Goal: Information Seeking & Learning: Learn about a topic

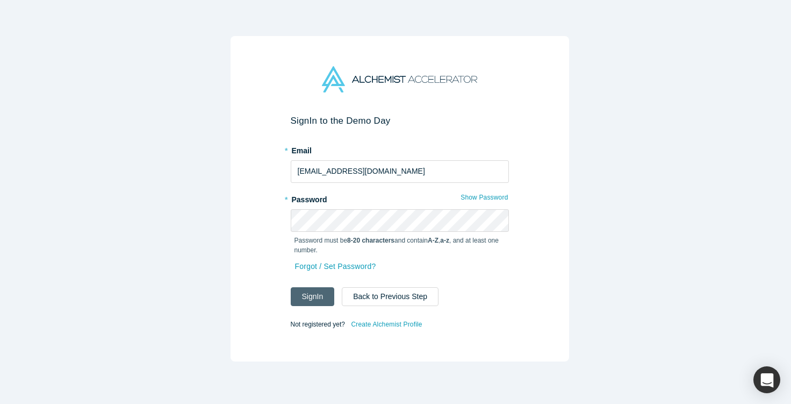
click at [310, 287] on button "Sign In" at bounding box center [313, 296] width 44 height 19
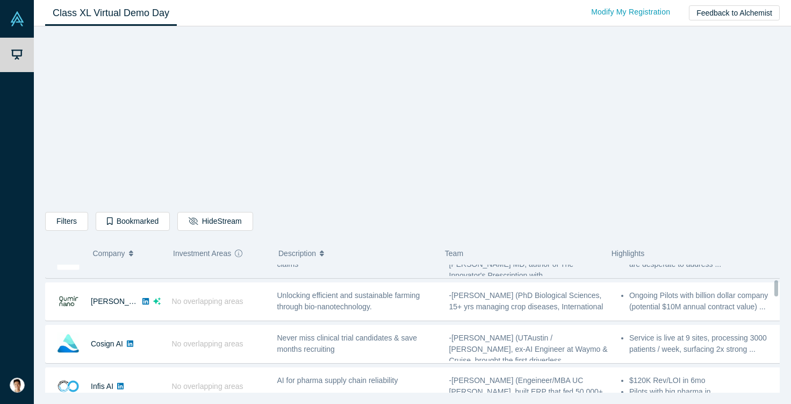
scroll to position [153, 0]
click at [320, 314] on div "Unlocking efficient and sustainable farming through bio-nanotechnology." at bounding box center [357, 301] width 172 height 34
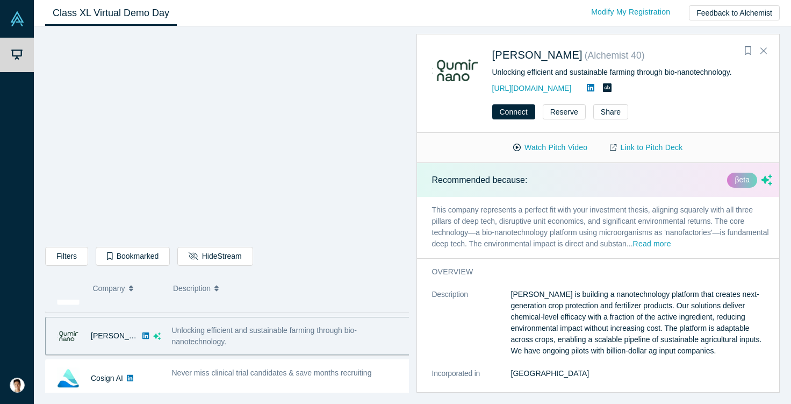
click at [698, 236] on p "This company represents a perfect fit with your investment thesis, aligning squ…" at bounding box center [602, 227] width 371 height 61
click at [671, 241] on button "Read more" at bounding box center [652, 244] width 38 height 12
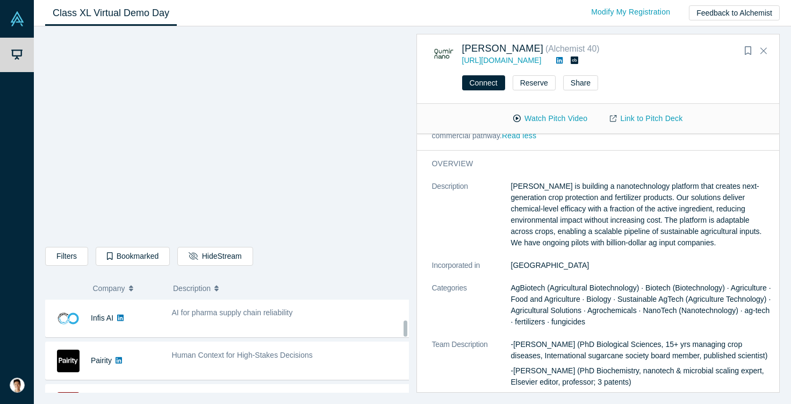
scroll to position [256, 0]
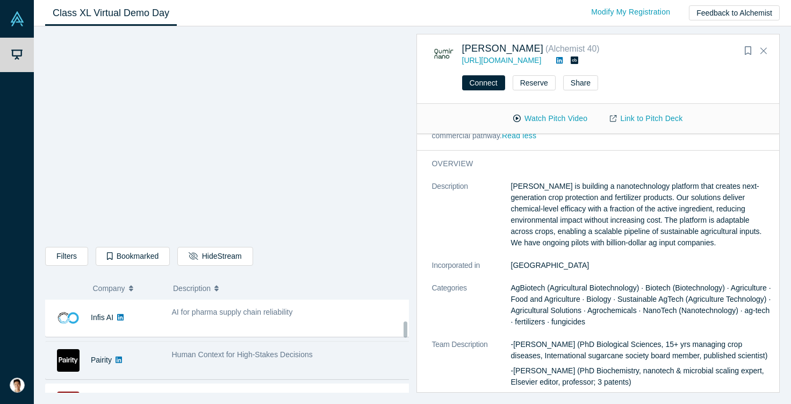
click at [184, 358] on span "Human Context for High-Stakes Decisions" at bounding box center [242, 354] width 141 height 9
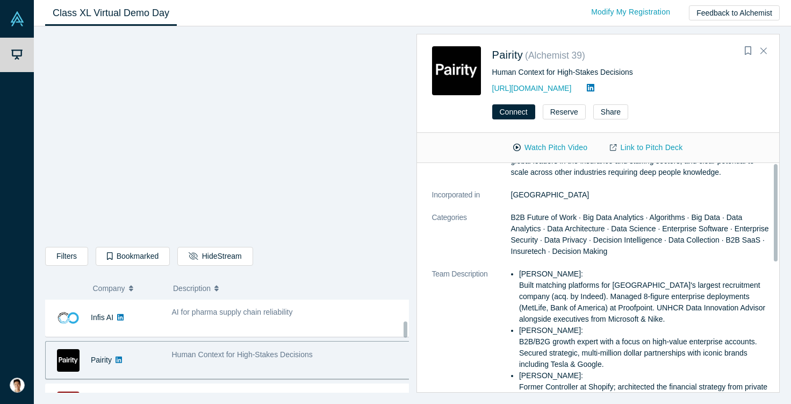
scroll to position [0, 0]
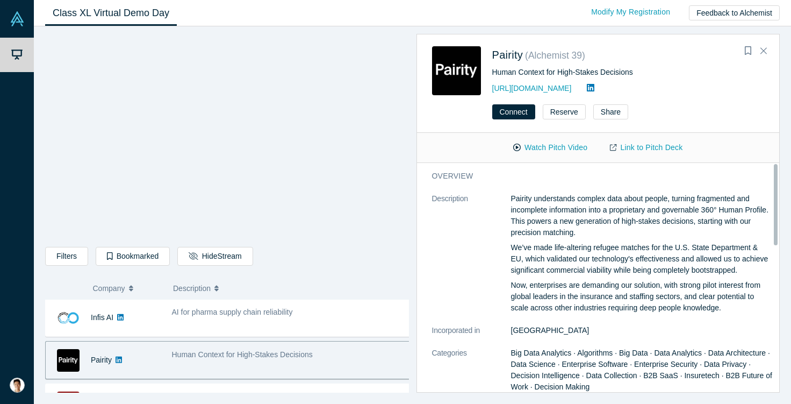
click at [229, 357] on span "Human Context for High-Stakes Decisions" at bounding box center [242, 354] width 141 height 9
click at [762, 47] on icon "Close" at bounding box center [763, 51] width 6 height 10
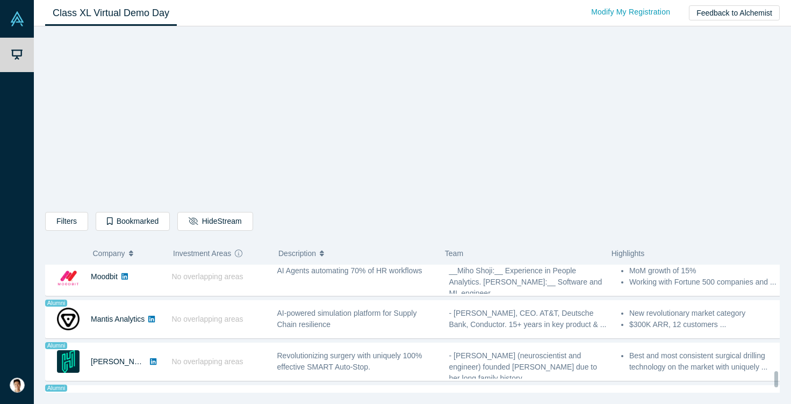
scroll to position [891, 0]
